Goal: Task Accomplishment & Management: Use online tool/utility

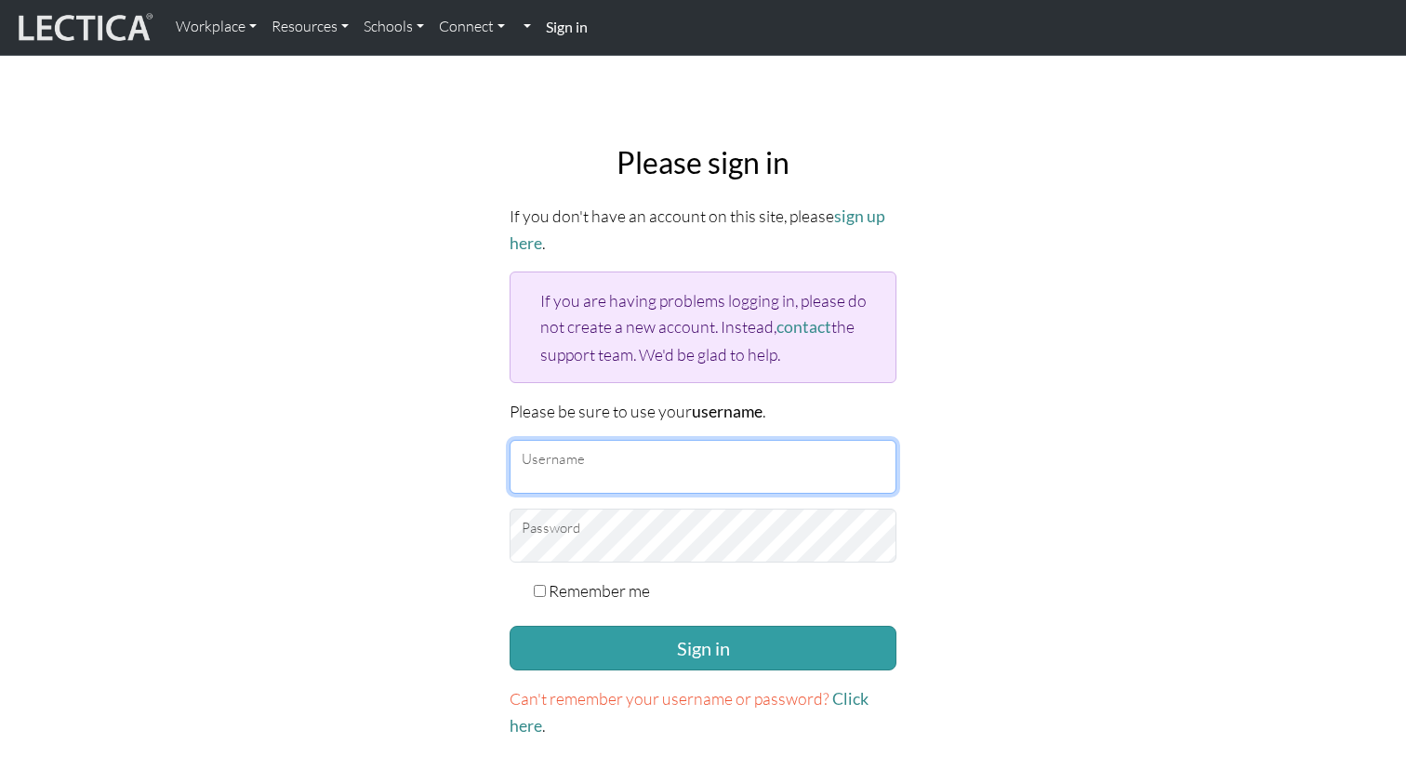
click at [698, 452] on input "Username" at bounding box center [703, 467] width 387 height 54
type input "nmaisano"
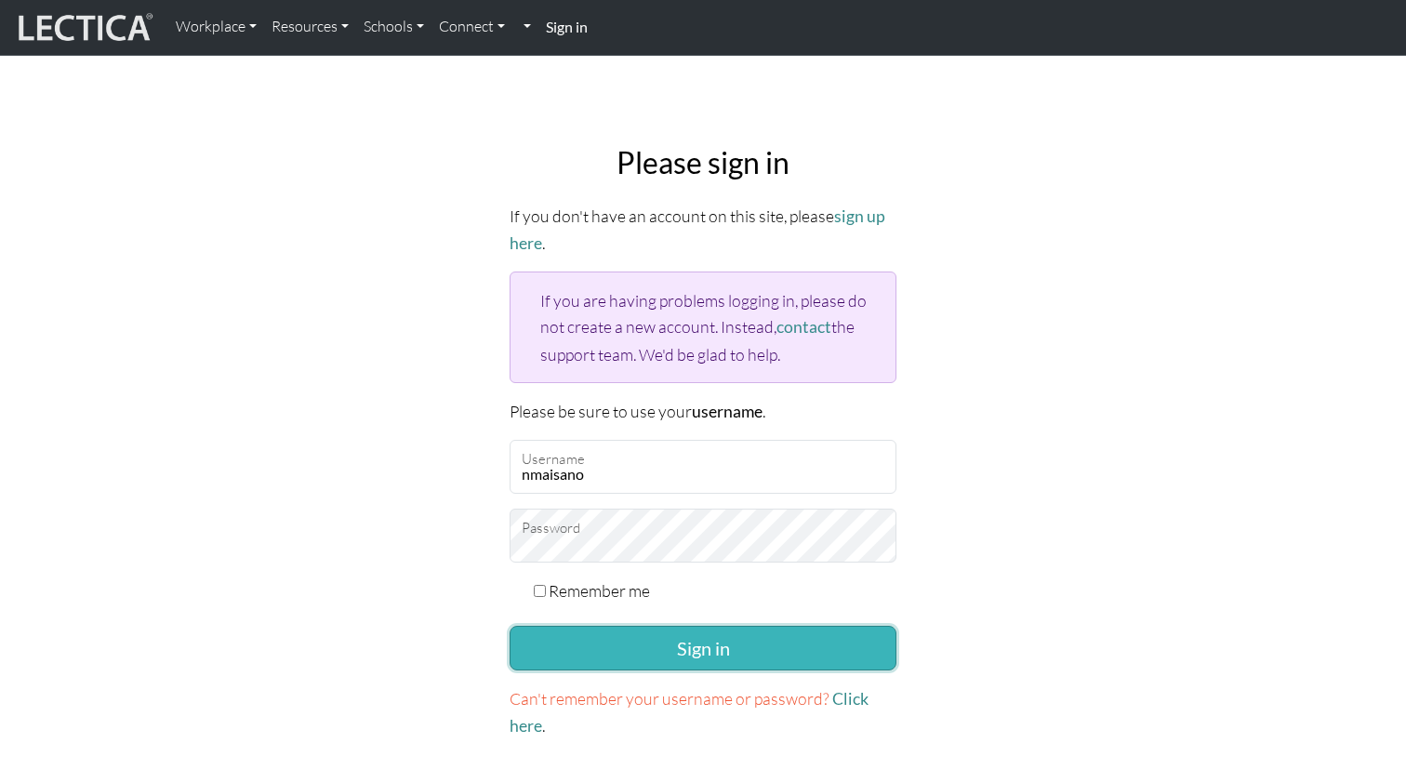
click at [677, 650] on button "Sign in" at bounding box center [703, 648] width 387 height 45
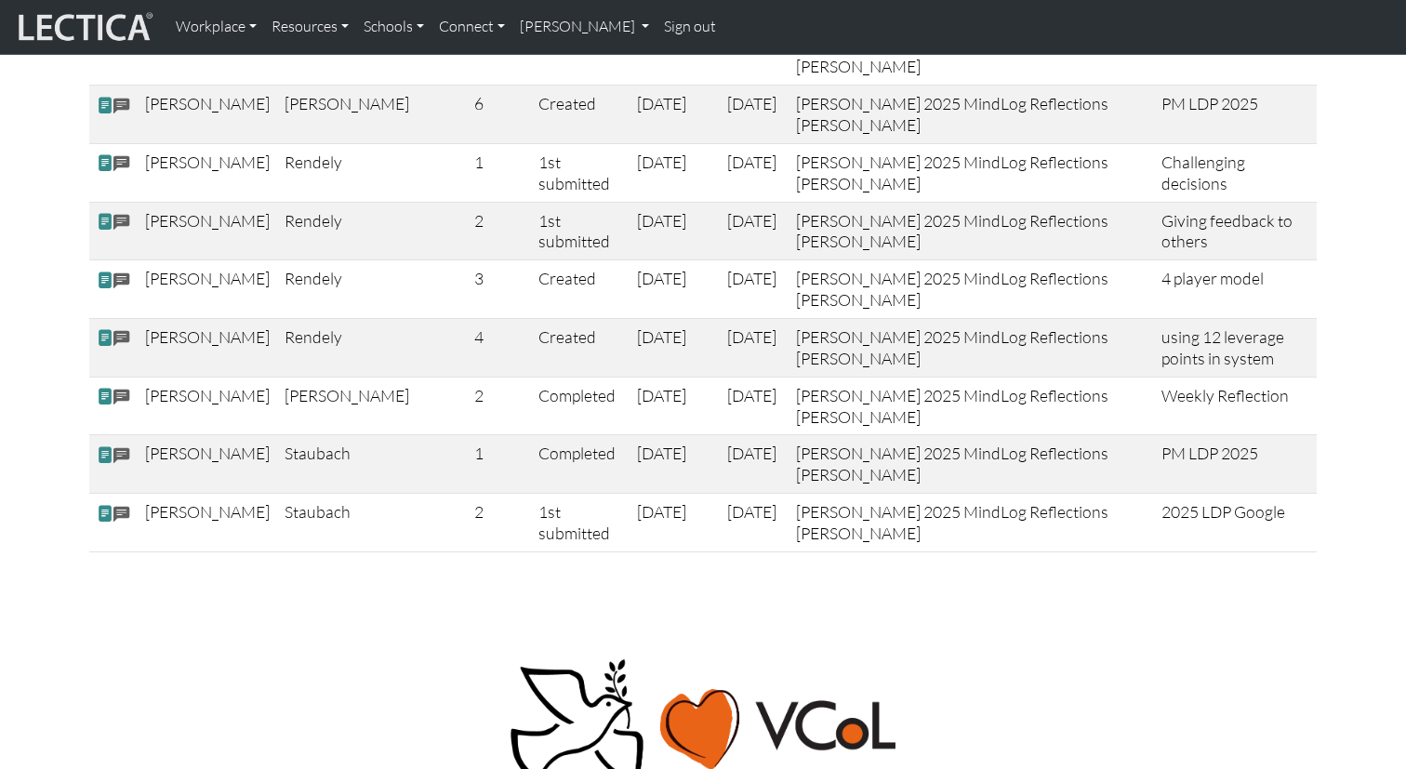
scroll to position [2907, 0]
